Goal: Navigation & Orientation: Find specific page/section

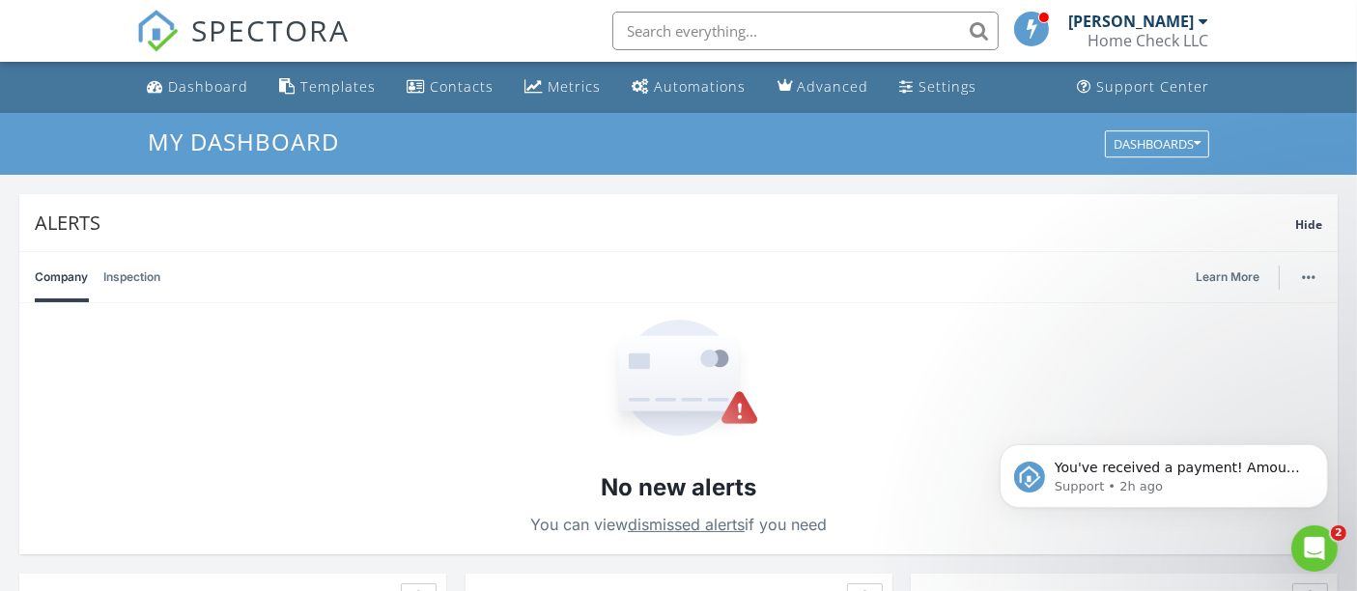
scroll to position [1790, 1390]
click at [1312, 545] on icon "Open Intercom Messenger" at bounding box center [1312, 545] width 14 height 15
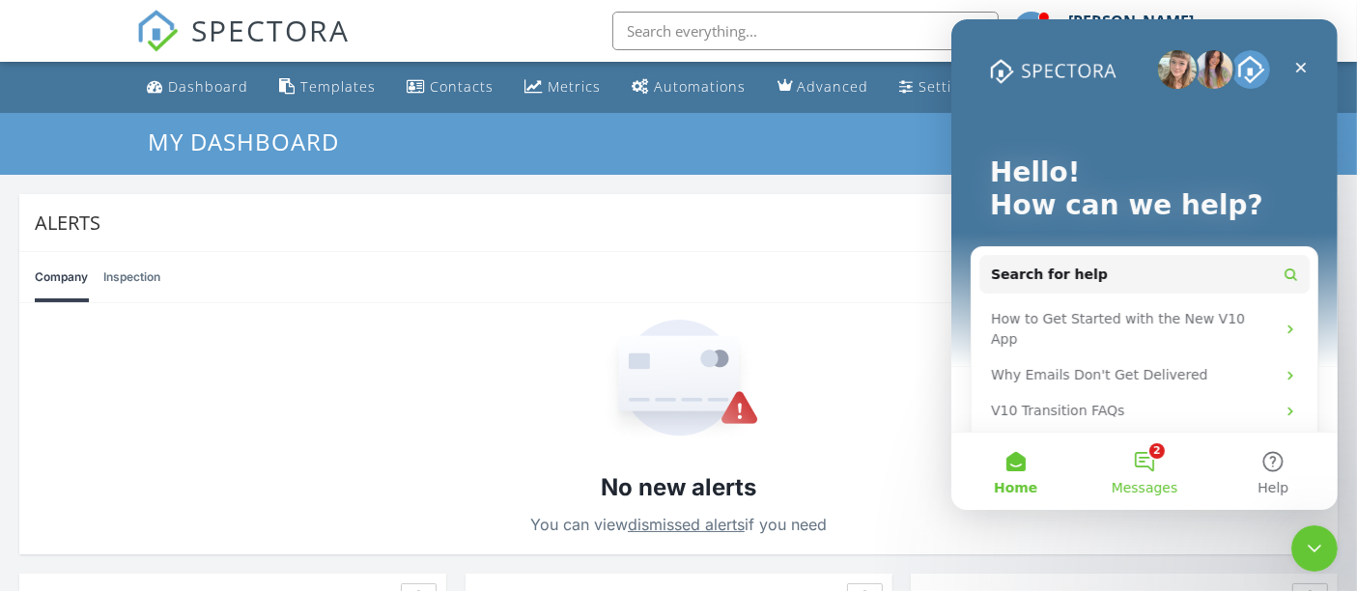
click at [1170, 470] on button "2 Messages" at bounding box center [1143, 471] width 128 height 77
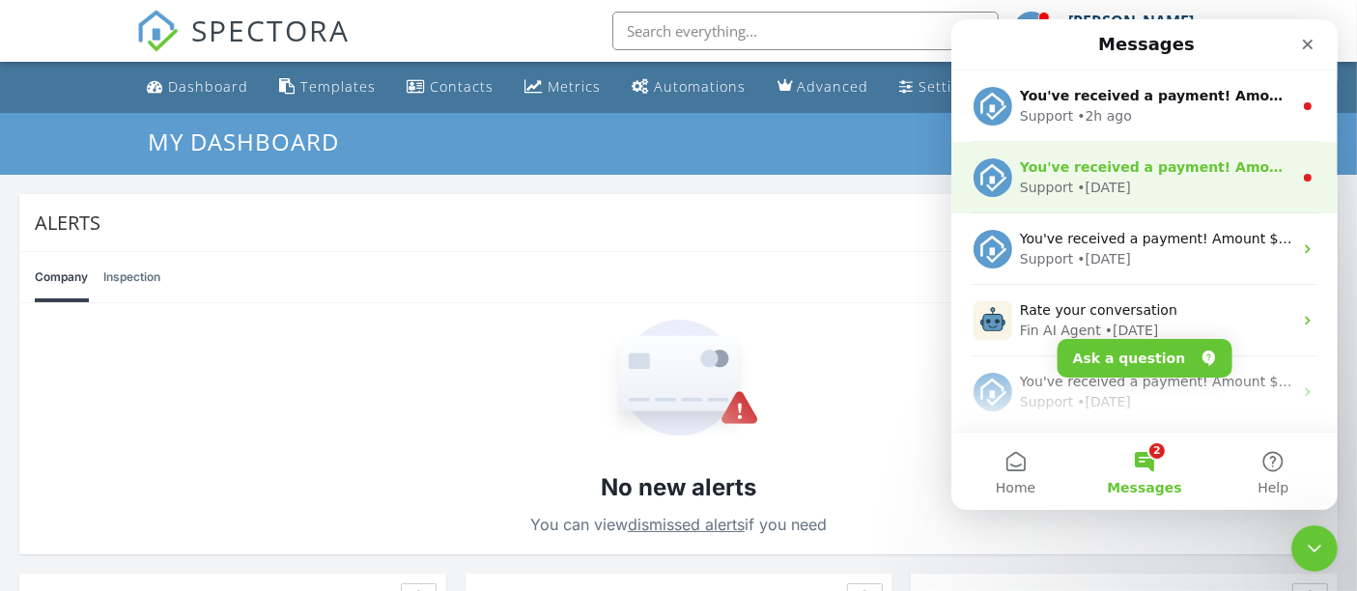
click at [1183, 185] on div "Support • 1w ago" at bounding box center [1155, 188] width 272 height 20
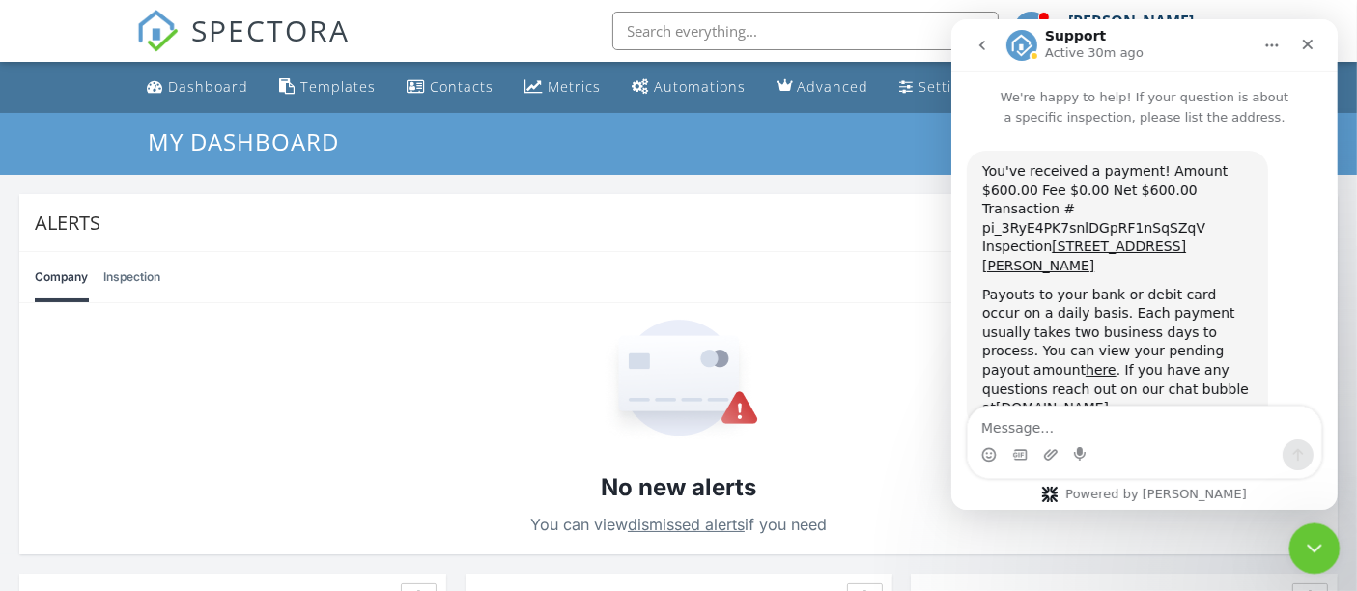
scroll to position [5, 0]
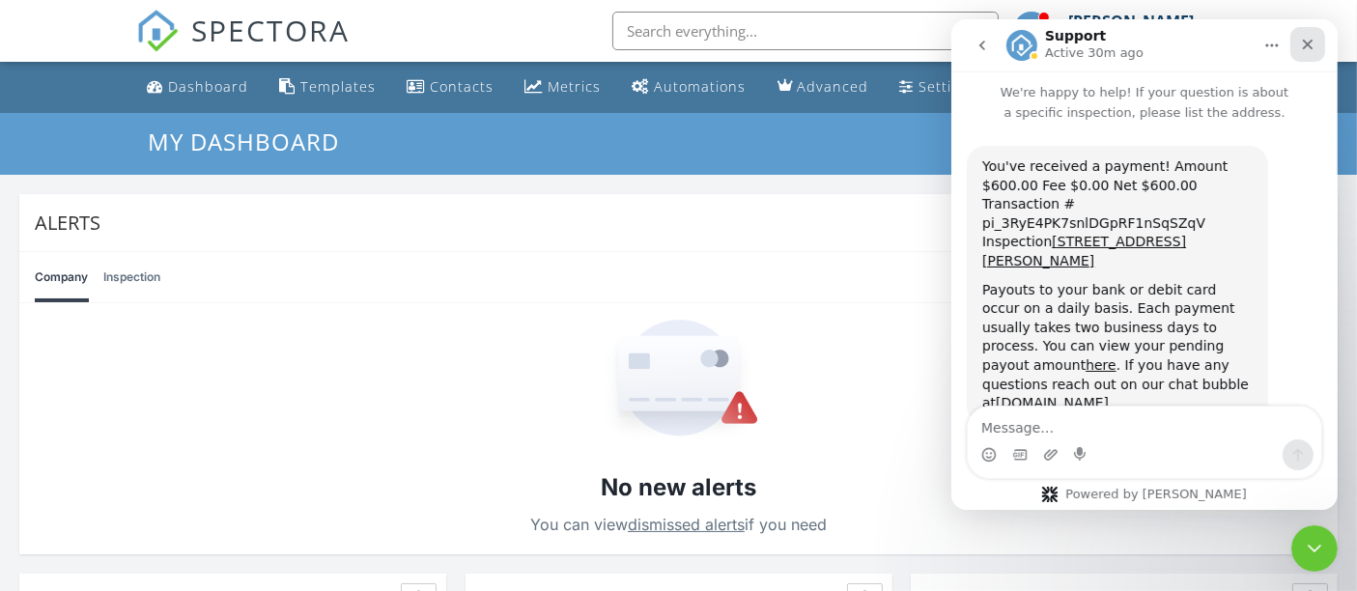
drag, startPoint x: 1301, startPoint y: 49, endPoint x: 2255, endPoint y: 72, distance: 954.3
click at [1301, 49] on icon "Close" at bounding box center [1306, 44] width 15 height 15
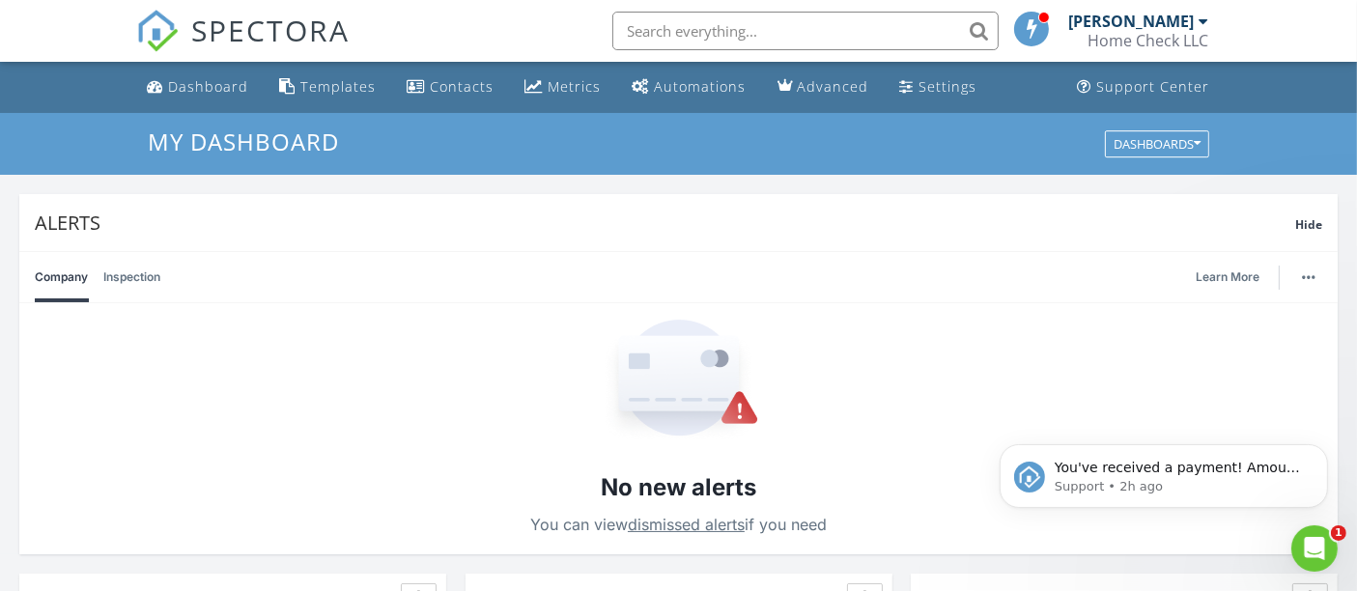
scroll to position [0, 0]
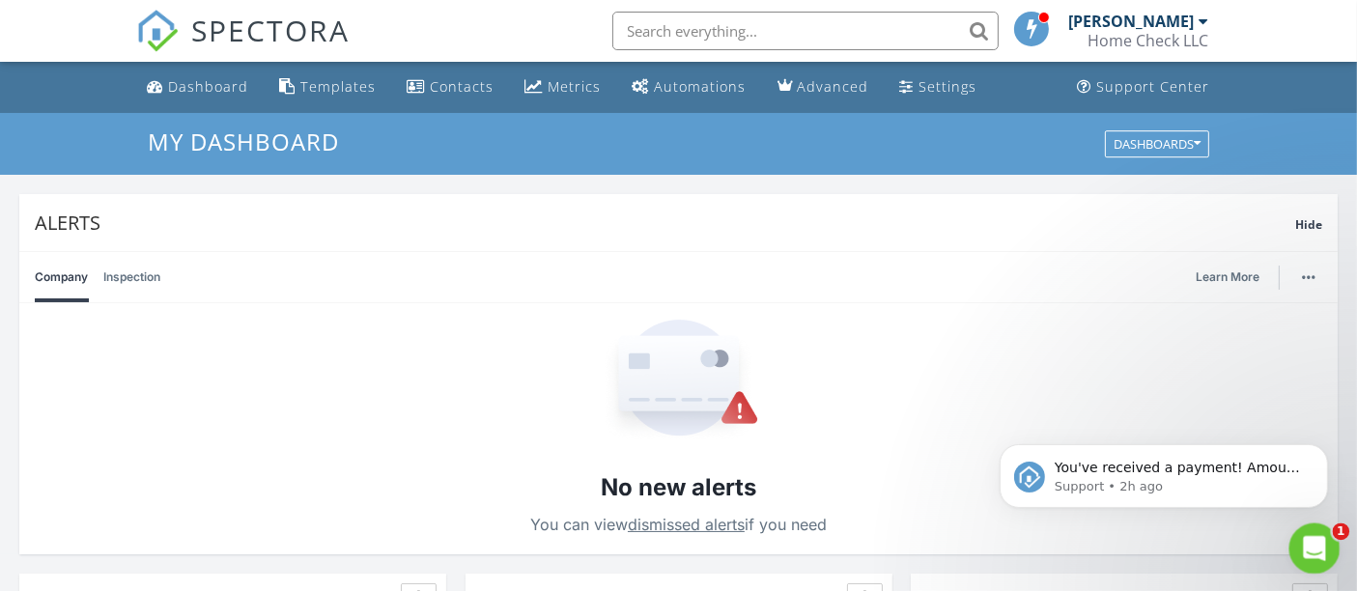
click at [1302, 551] on icon "Open Intercom Messenger" at bounding box center [1312, 546] width 32 height 32
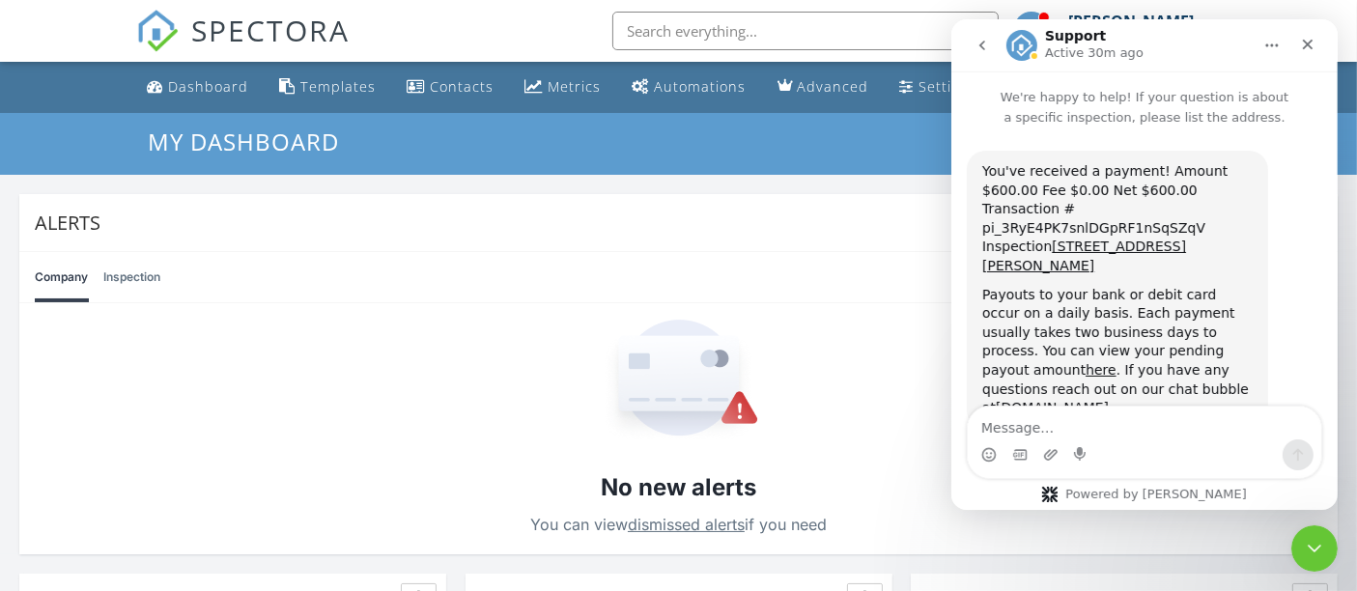
click at [987, 45] on icon "go back" at bounding box center [980, 45] width 15 height 15
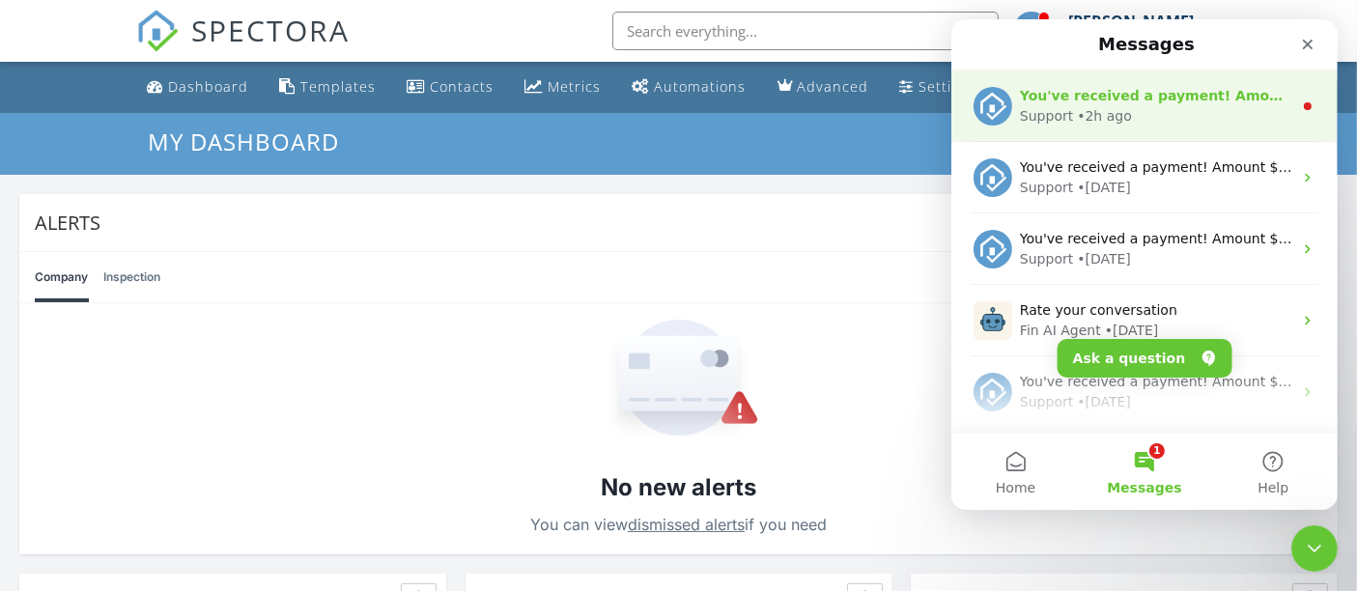
click at [1194, 120] on div "Support • 2h ago" at bounding box center [1155, 116] width 272 height 20
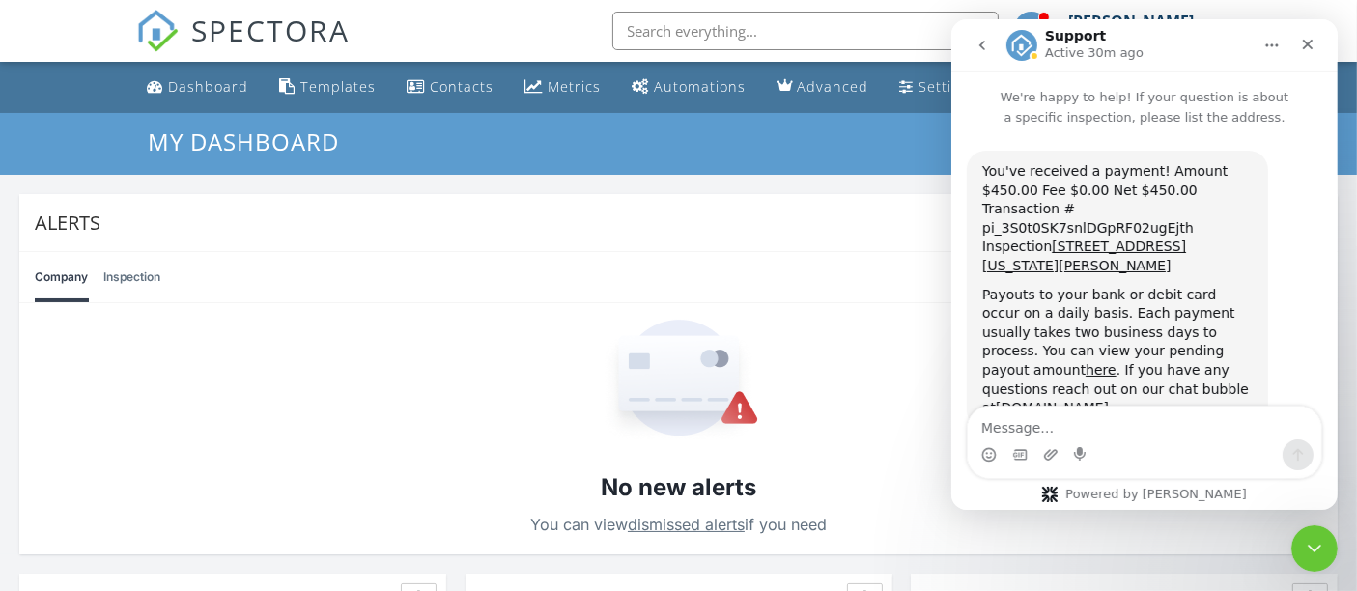
scroll to position [5, 0]
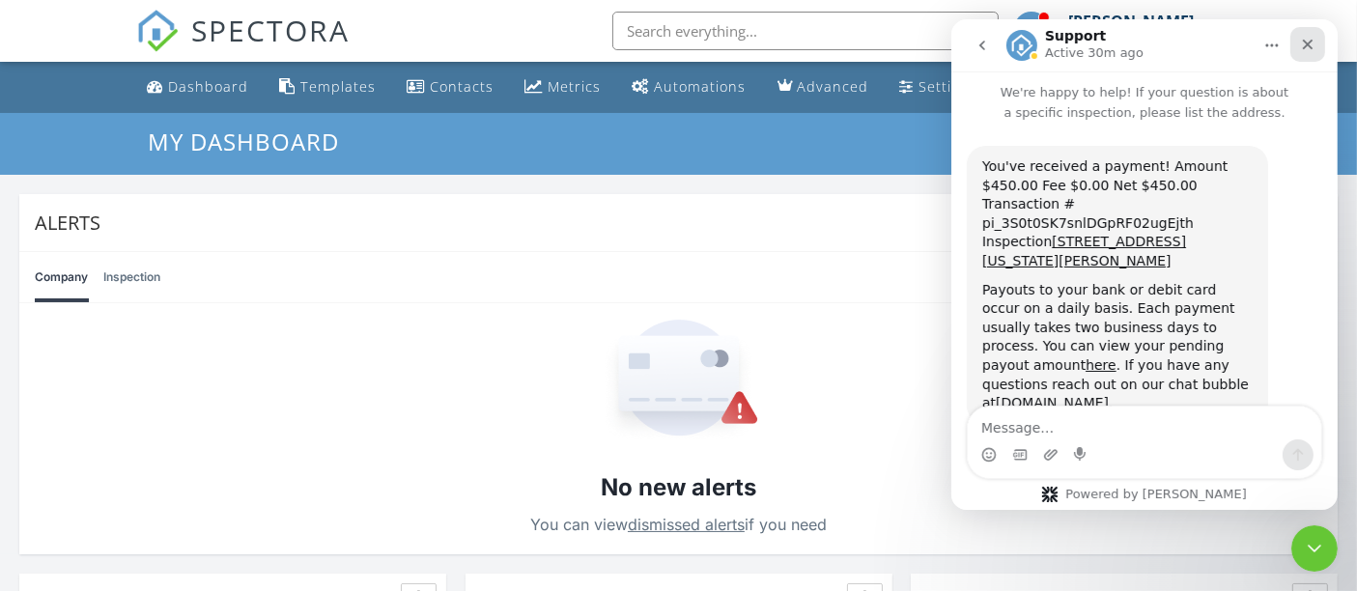
drag, startPoint x: 1303, startPoint y: 42, endPoint x: 2252, endPoint y: 66, distance: 949.5
click at [1303, 42] on icon "Close" at bounding box center [1306, 44] width 15 height 15
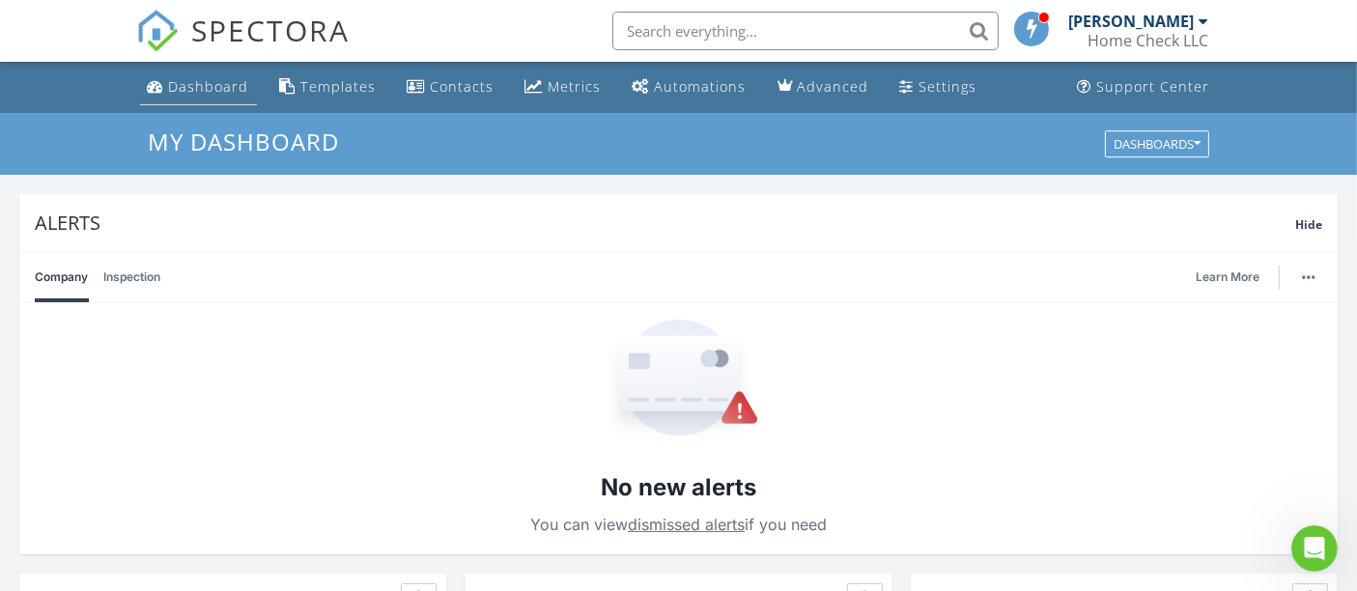
click at [249, 100] on link "Dashboard" at bounding box center [198, 88] width 117 height 36
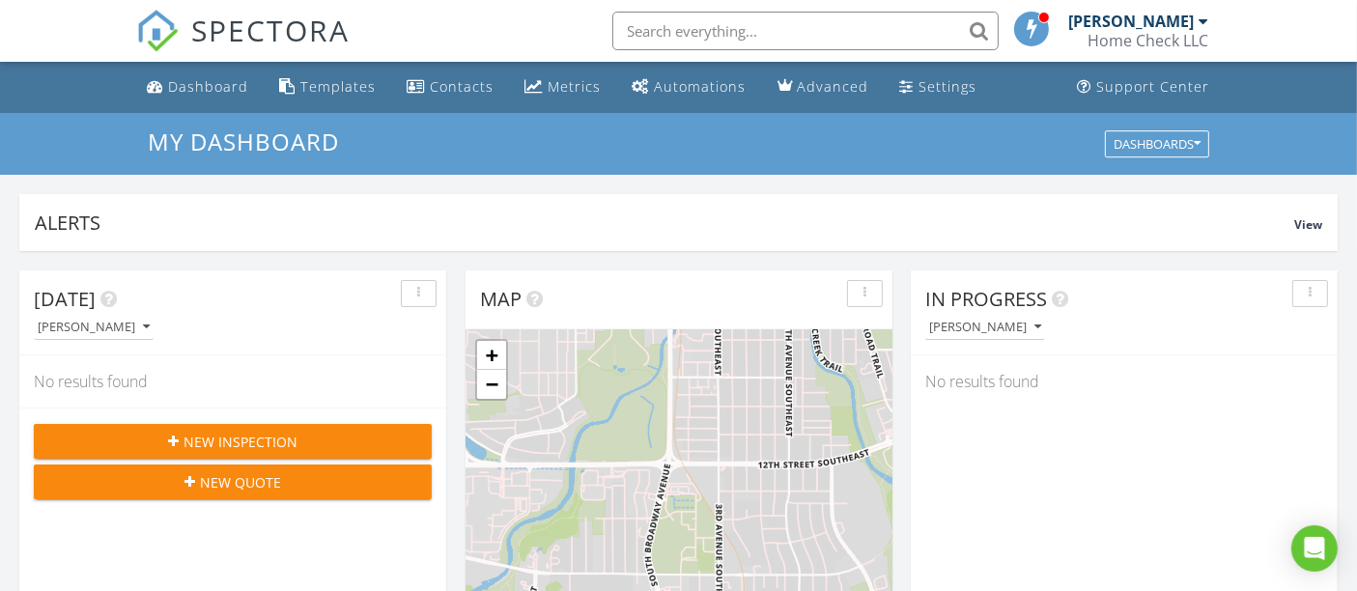
click at [1125, 36] on div "Home Check LLC" at bounding box center [1148, 40] width 121 height 19
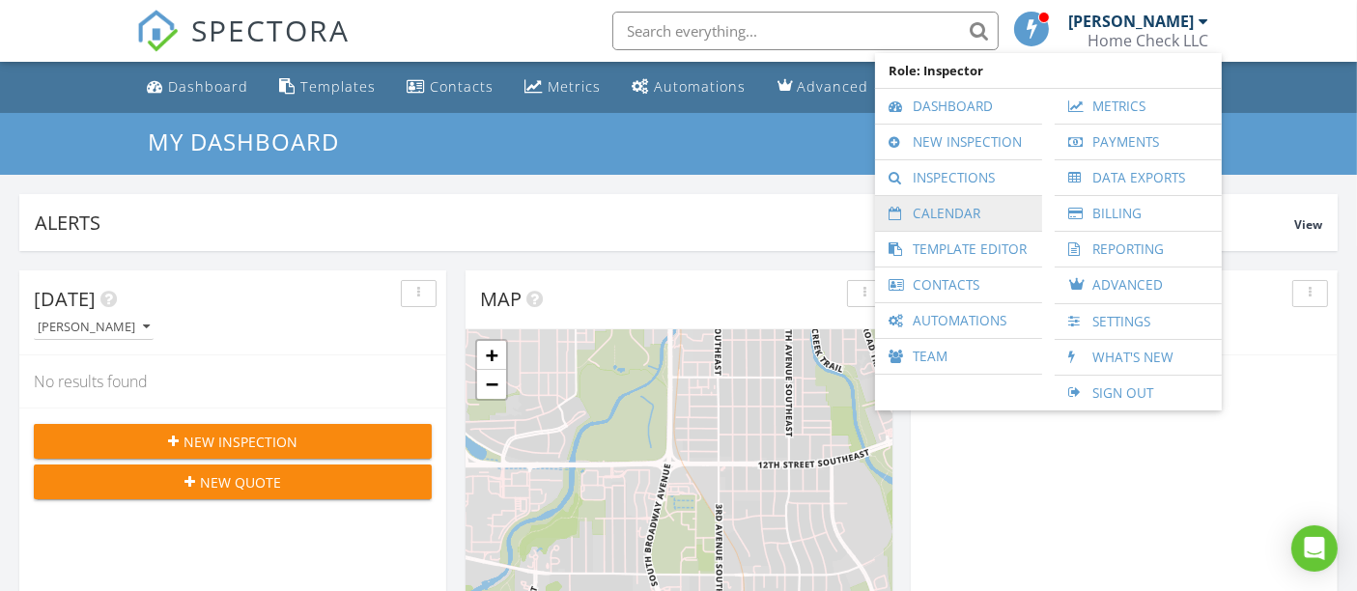
click at [955, 210] on link "Calendar" at bounding box center [959, 213] width 148 height 35
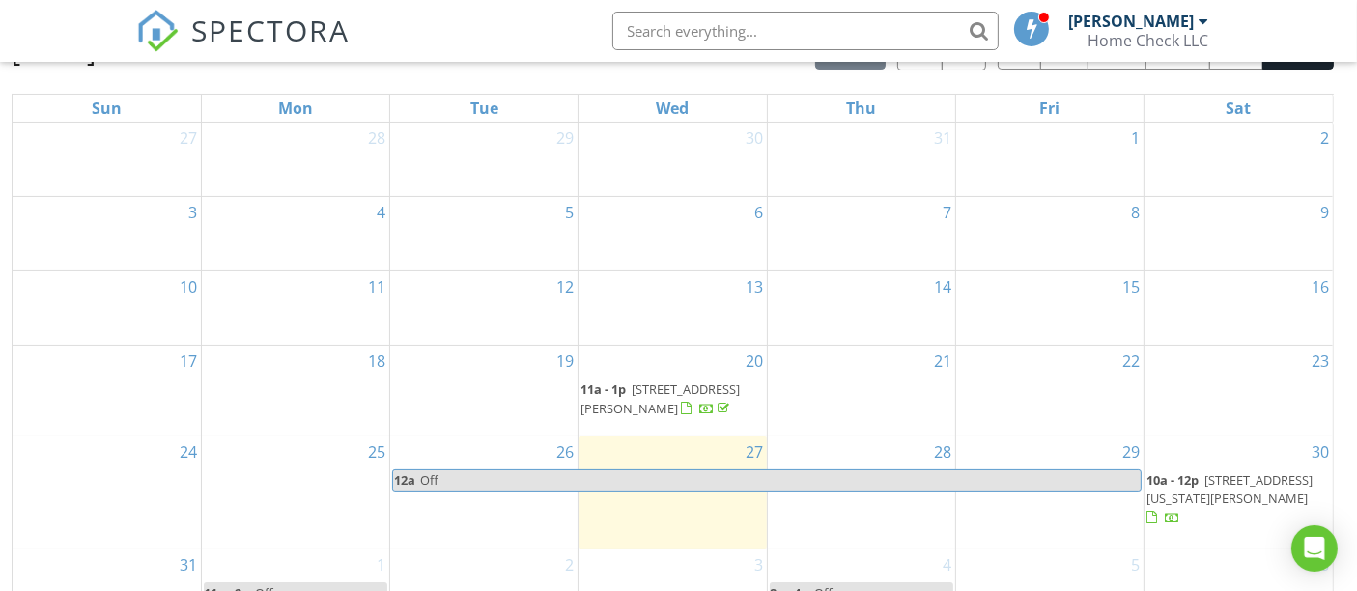
scroll to position [256, 0]
